Goal: Communication & Community: Answer question/provide support

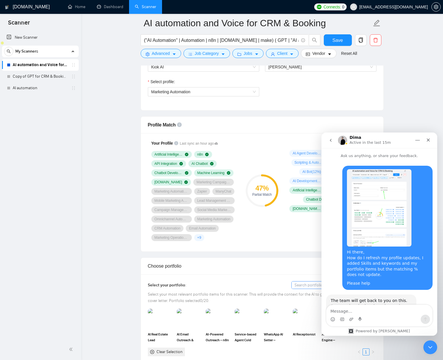
scroll to position [752, 0]
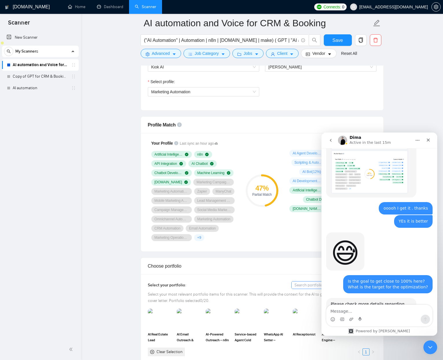
click at [0, 0] on img at bounding box center [0, 0] width 0 height 0
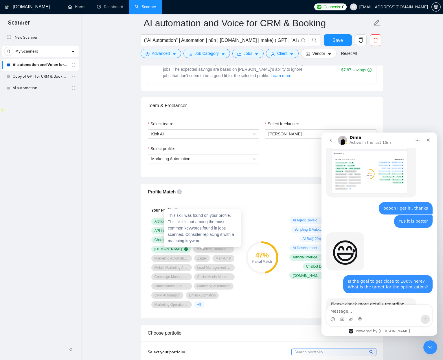
scroll to position [258, 0]
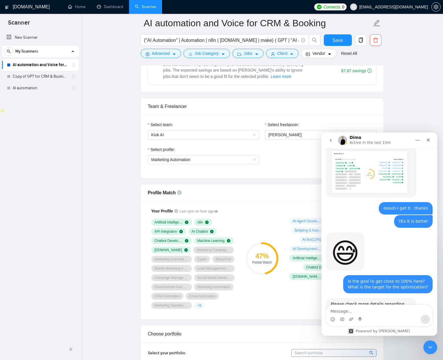
click at [293, 157] on div "Select profile: Marketing Automation" at bounding box center [262, 159] width 234 height 25
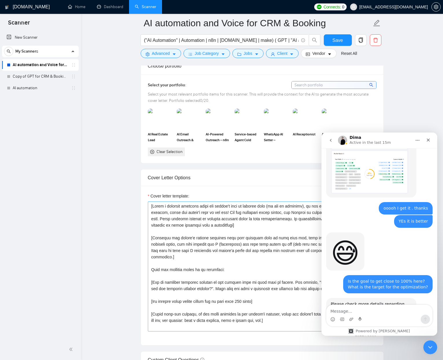
scroll to position [586, 0]
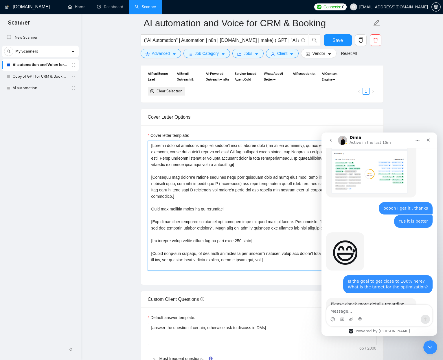
click at [217, 213] on textarea "Cover letter template:" at bounding box center [262, 206] width 228 height 130
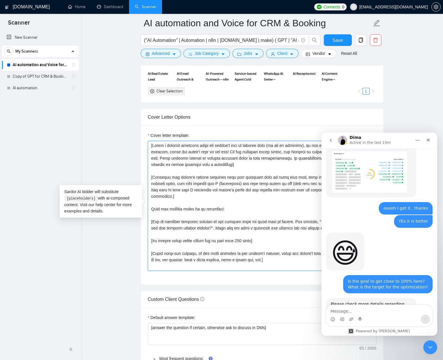
click at [205, 210] on textarea "Cover letter template:" at bounding box center [262, 206] width 228 height 130
paste textarea "[URL][DOMAIN_NAME]"
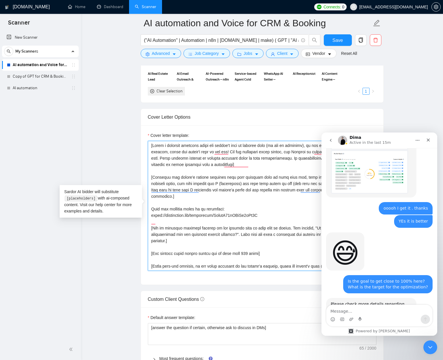
click at [220, 186] on textarea "Cover letter template:" at bounding box center [262, 206] width 228 height 130
drag, startPoint x: 220, startPoint y: 186, endPoint x: 246, endPoint y: 241, distance: 61.0
click at [244, 243] on textarea "Cover letter template:" at bounding box center [262, 206] width 228 height 130
click at [262, 216] on textarea "Cover letter template:" at bounding box center [262, 206] width 228 height 130
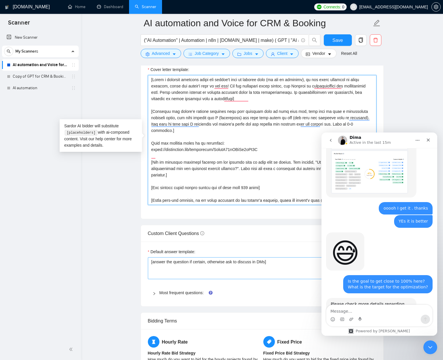
scroll to position [652, 0]
type textarea "[Write a personal greeting using the client's name or company name (if any is p…"
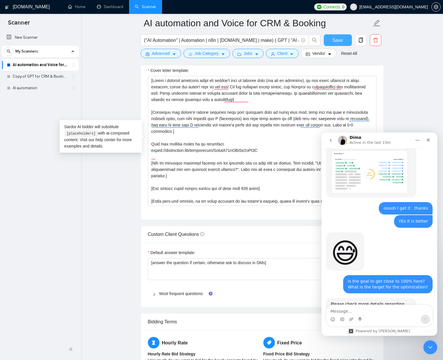
click at [333, 39] on span "Save" at bounding box center [337, 40] width 10 height 7
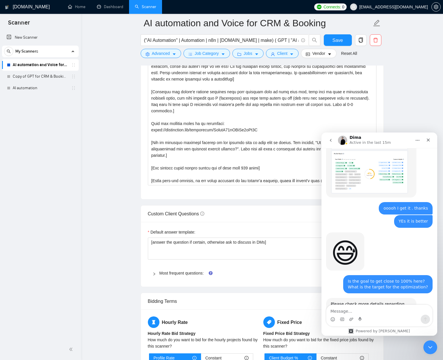
drag, startPoint x: 353, startPoint y: 317, endPoint x: 351, endPoint y: 314, distance: 3.5
click at [353, 316] on div "Intercom messenger" at bounding box center [379, 319] width 106 height 9
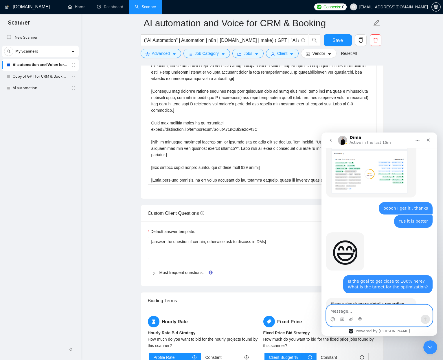
drag, startPoint x: 350, startPoint y: 314, endPoint x: 347, endPoint y: 313, distance: 3.8
click at [350, 314] on textarea "Message…" at bounding box center [379, 310] width 106 height 10
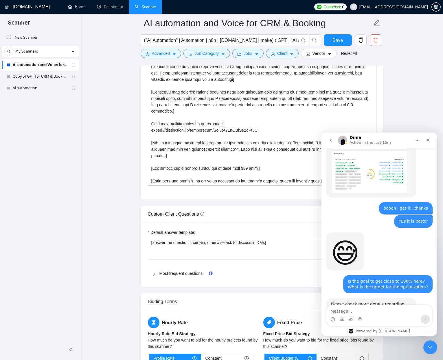
drag, startPoint x: 172, startPoint y: 273, endPoint x: 164, endPoint y: 270, distance: 8.4
click at [172, 273] on link "Most frequent questions:" at bounding box center [181, 273] width 44 height 5
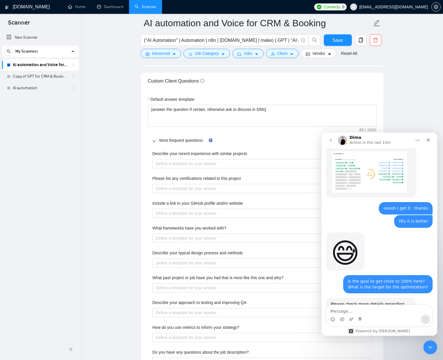
scroll to position [808, 0]
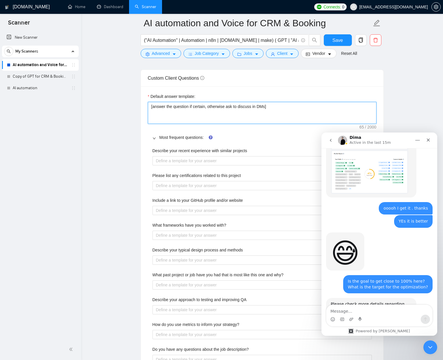
click at [228, 105] on textarea "[answer the question if certain, otherwise ask to discuss in DMs]" at bounding box center [262, 113] width 228 height 22
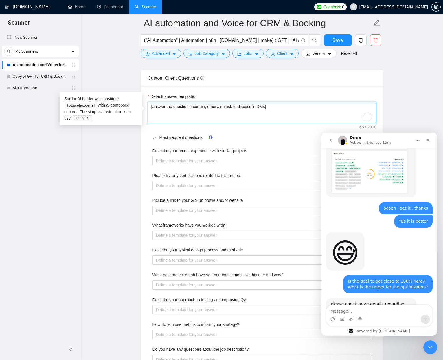
click at [228, 105] on textarea "[answer the question if certain, otherwise ask to discuss in DMs]" at bounding box center [262, 113] width 228 height 22
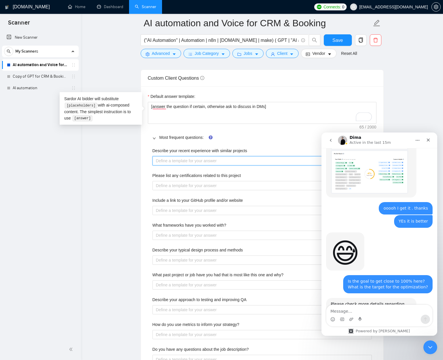
click at [192, 160] on projects "Describe your recent experience with similar projects" at bounding box center [261, 160] width 219 height 9
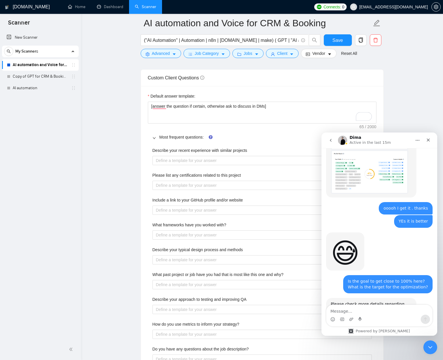
click at [157, 149] on label "Describe your recent experience with similar projects" at bounding box center [199, 150] width 95 height 6
click at [157, 156] on projects "Describe your recent experience with similar projects" at bounding box center [261, 160] width 219 height 9
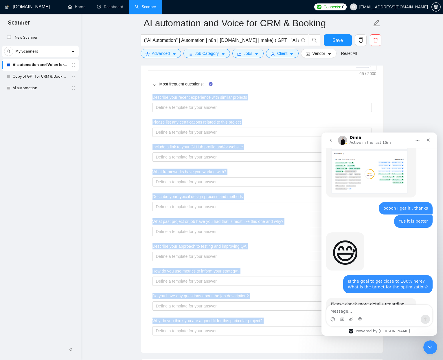
scroll to position [876, 0]
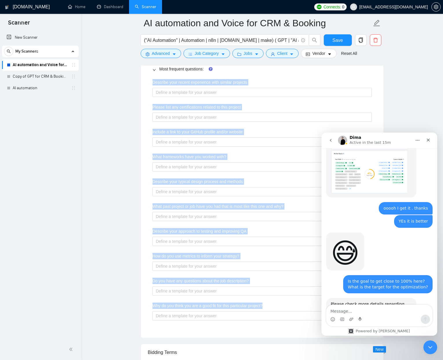
drag, startPoint x: 158, startPoint y: 149, endPoint x: 269, endPoint y: 306, distance: 193.4
click at [269, 306] on div "Describe your recent experience with similar projects Please list any certifica…" at bounding box center [262, 204] width 228 height 256
copy div "Describe your recent experience with similar projects Please list any certifica…"
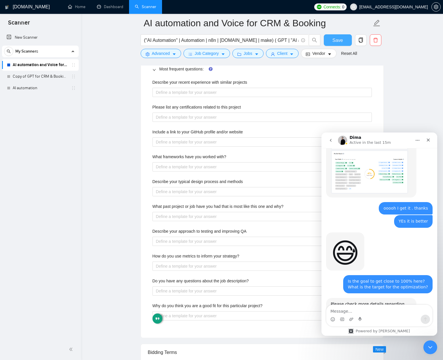
click at [344, 34] on form "AI automation and Voice for CRM & Booking ("AI Automation" | Automation | n8n |…" at bounding box center [261, 37] width 243 height 47
click at [341, 37] on span "Save" at bounding box center [337, 40] width 10 height 7
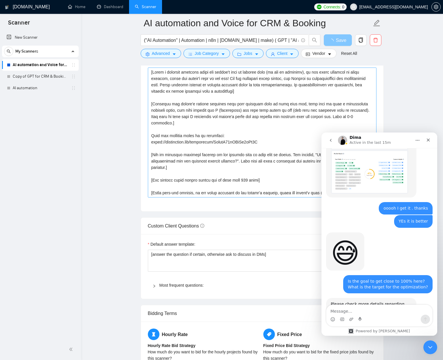
scroll to position [646, 0]
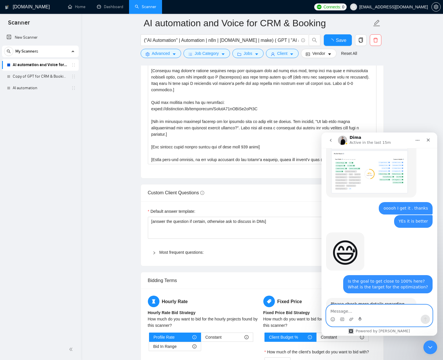
click at [342, 311] on textarea "Message…" at bounding box center [379, 310] width 106 height 10
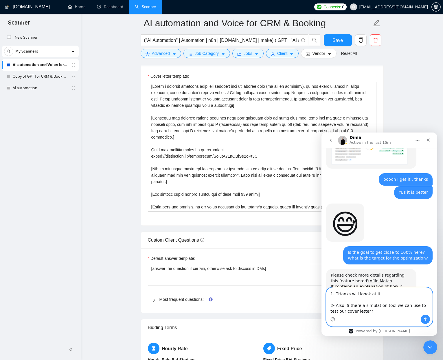
scroll to position [775, 0]
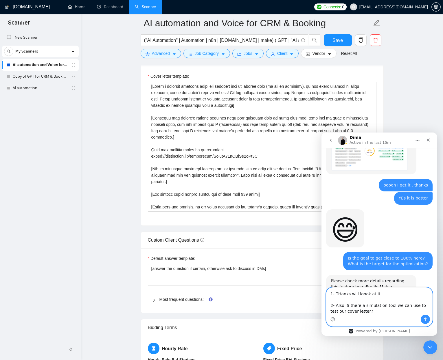
click at [344, 299] on textarea "1- THanks will loook at it. 2- Also IS there a simulation tool we can use to te…" at bounding box center [379, 301] width 106 height 27
type textarea "1- THanks will loook at it. 2- Also is there a simulation tool we can use to te…"
click at [423, 319] on icon "Send a message…" at bounding box center [425, 319] width 5 height 5
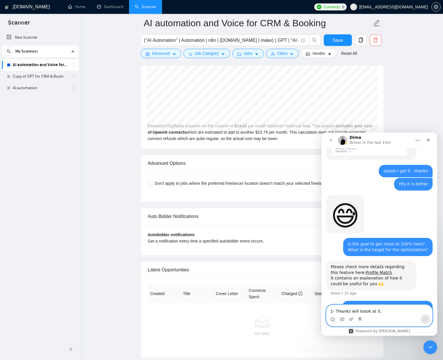
scroll to position [1224, 0]
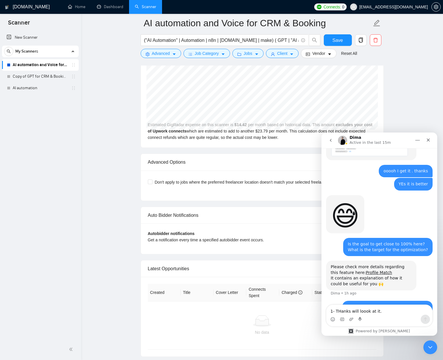
click at [152, 132] on b "excludes your cost of Upwork connects" at bounding box center [260, 128] width 224 height 11
drag, startPoint x: 153, startPoint y: 132, endPoint x: 208, endPoint y: 131, distance: 55.8
click at [193, 132] on b "excludes your cost of Upwork connects" at bounding box center [260, 128] width 224 height 11
click at [212, 131] on div "[DATE] GigRadar $4.00 Upwork Connects $6.60 Estimated GigRadar expense on this …" at bounding box center [262, 102] width 242 height 91
click at [268, 129] on div "[DATE] GigRadar $4.00 Upwork Connects $6.60 Estimated GigRadar expense on this …" at bounding box center [262, 102] width 242 height 91
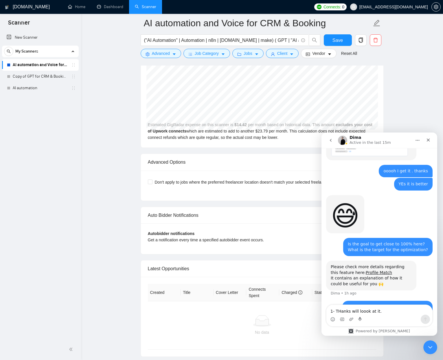
click at [277, 130] on div "[DATE] GigRadar $4.00 Upwork Connects $6.60 Estimated GigRadar expense on this …" at bounding box center [262, 102] width 242 height 91
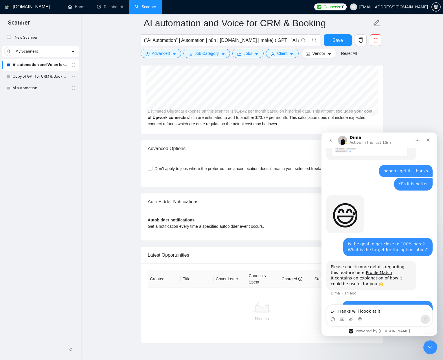
scroll to position [1236, 0]
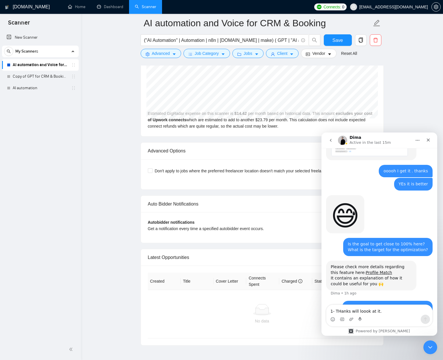
click at [271, 119] on div "[DATE] GigRadar $16.00 Upwork Connects $26.40 Estimated GigRadar expense on thi…" at bounding box center [262, 91] width 242 height 91
drag, startPoint x: 271, startPoint y: 119, endPoint x: 291, endPoint y: 119, distance: 20.5
click at [297, 119] on div "[DATE] GigRadar $16.00 Upwork Connects $26.40 Estimated GigRadar expense on thi…" at bounding box center [262, 91] width 242 height 91
click at [156, 127] on div "[DATE] GigRadar $16.00 Upwork Connects $26.40 Estimated GigRadar expense on thi…" at bounding box center [262, 91] width 242 height 91
drag, startPoint x: 157, startPoint y: 127, endPoint x: 232, endPoint y: 126, distance: 75.7
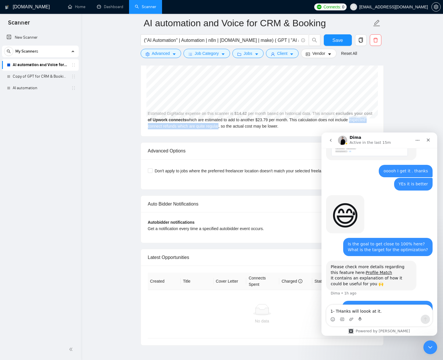
click at [232, 126] on div "[DATE] GigRadar $16.00 Upwork Connects $26.40 Estimated GigRadar expense on thi…" at bounding box center [262, 91] width 242 height 91
click at [246, 126] on div "[DATE] GigRadar $16.00 Upwork Connects $26.40 Estimated GigRadar expense on thi…" at bounding box center [262, 91] width 242 height 91
drag, startPoint x: 246, startPoint y: 126, endPoint x: 281, endPoint y: 126, distance: 34.7
click at [300, 127] on div "[DATE] GigRadar $16.00 Upwork Connects $26.40 Estimated GigRadar expense on thi…" at bounding box center [262, 91] width 242 height 91
click at [218, 123] on div "[DATE] GigRadar $16.00 Upwork Connects $26.40 Estimated GigRadar expense on thi…" at bounding box center [262, 91] width 242 height 91
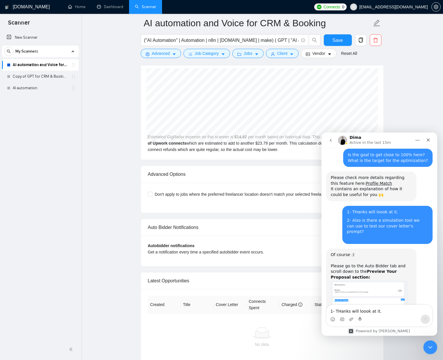
scroll to position [880, 0]
